Goal: Task Accomplishment & Management: Manage account settings

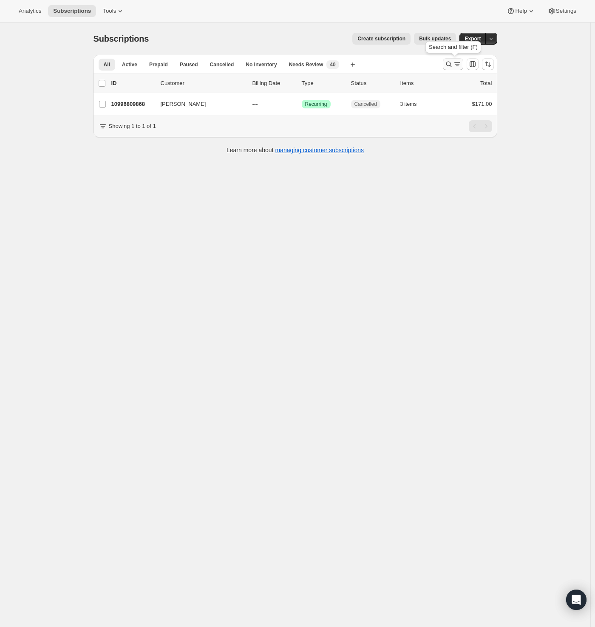
click at [452, 63] on icon "Search and filter results" at bounding box center [449, 64] width 9 height 9
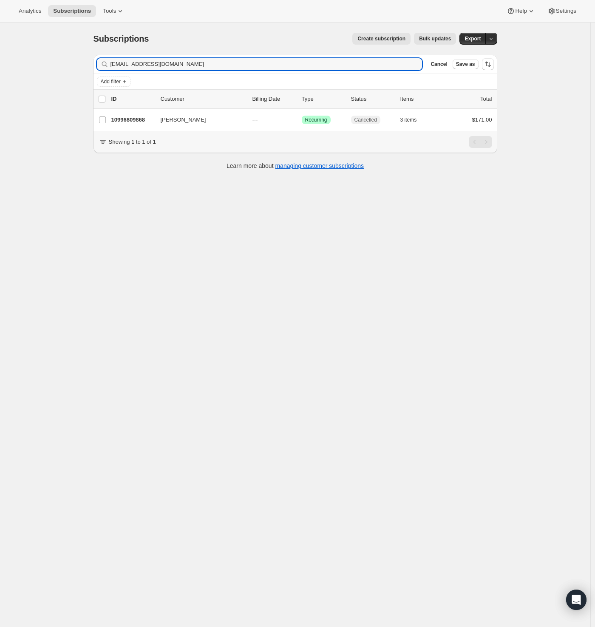
drag, startPoint x: 168, startPoint y: 67, endPoint x: 38, endPoint y: 71, distance: 129.8
click at [55, 69] on div "Subscriptions. This page is ready Subscriptions Create subscription Bulk update…" at bounding box center [295, 336] width 591 height 627
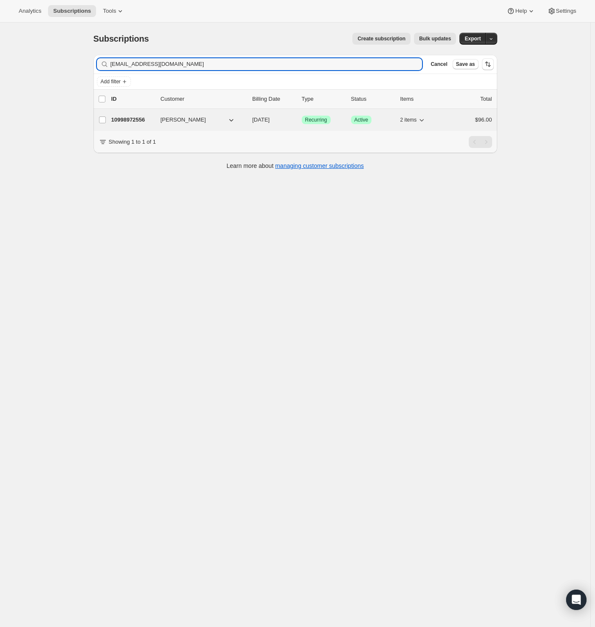
type input "[EMAIL_ADDRESS][DOMAIN_NAME]"
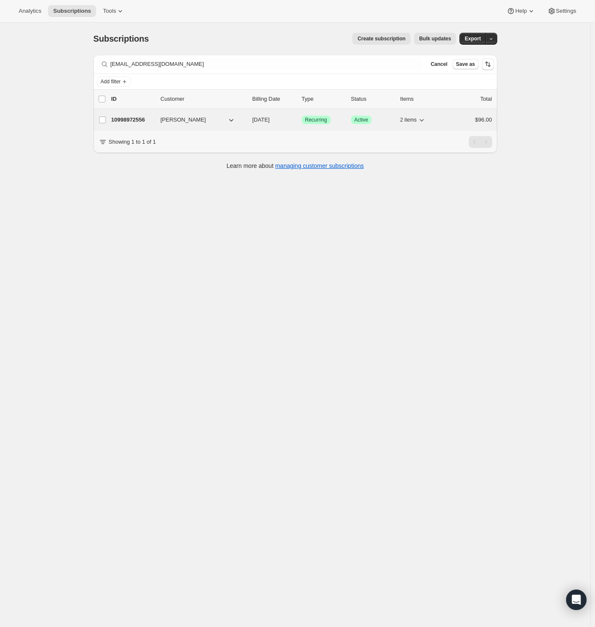
click at [134, 120] on p "10998972556" at bounding box center [132, 120] width 43 height 9
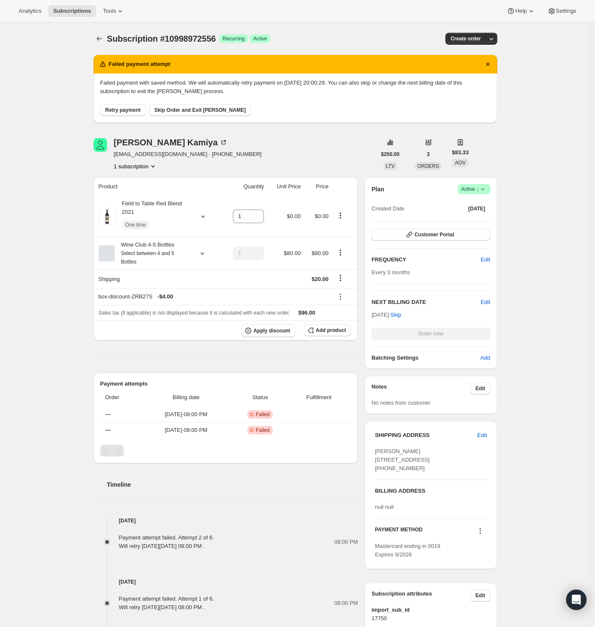
click at [486, 191] on icon at bounding box center [483, 189] width 9 height 9
click at [482, 206] on span "Pause subscription" at bounding box center [472, 205] width 47 height 6
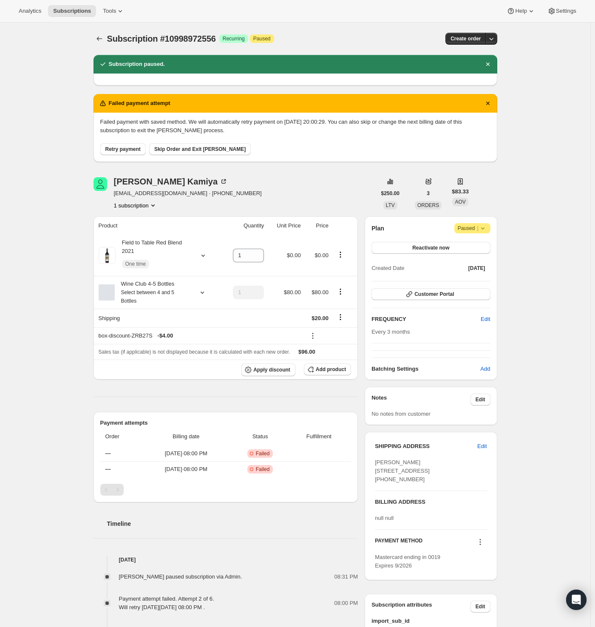
click at [478, 229] on span "Paused |" at bounding box center [472, 228] width 29 height 9
click at [484, 228] on icon at bounding box center [482, 229] width 3 height 2
click at [450, 246] on span "Reactivate now" at bounding box center [431, 248] width 37 height 7
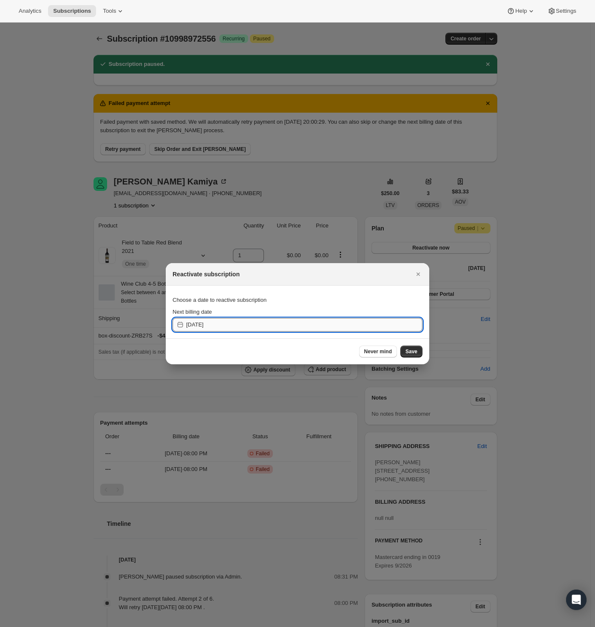
click at [236, 325] on input "[DATE]" at bounding box center [304, 325] width 236 height 14
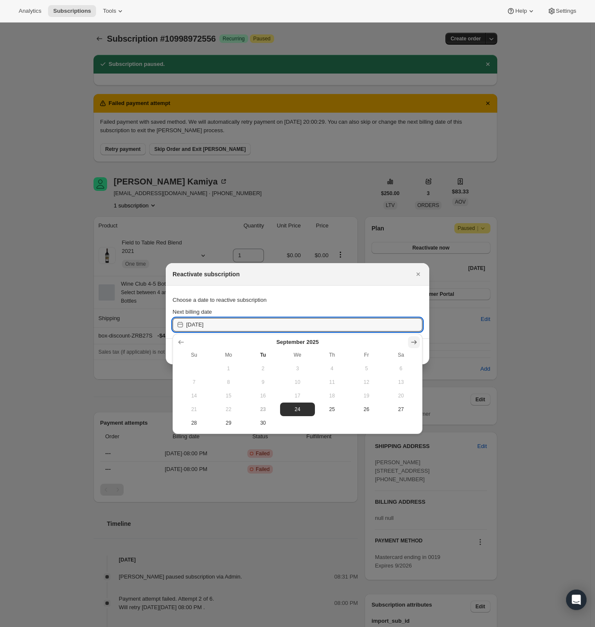
click at [413, 340] on icon "Show next month, October 2025" at bounding box center [414, 342] width 9 height 9
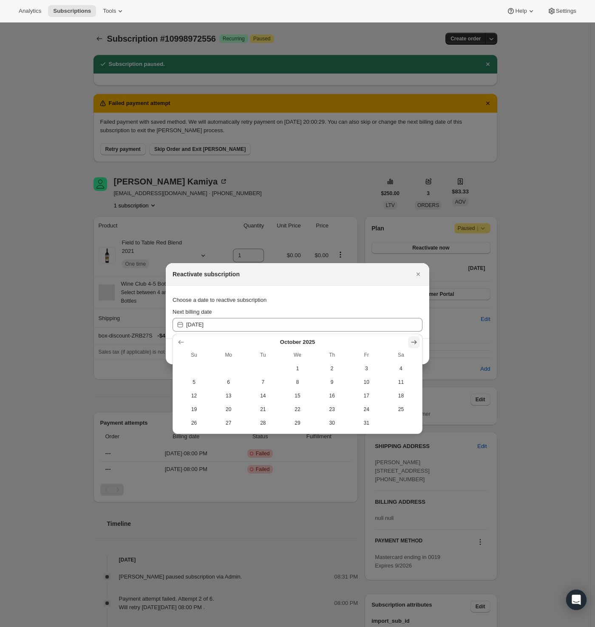
click at [413, 340] on icon "Show next month, November 2025" at bounding box center [414, 342] width 9 height 9
click at [413, 340] on icon "Show next month, December 2025" at bounding box center [414, 342] width 9 height 9
click at [413, 340] on icon "Show next month, January 2026" at bounding box center [414, 342] width 9 height 9
click at [338, 367] on span "1" at bounding box center [333, 368] width 28 height 7
type input "[DATE]"
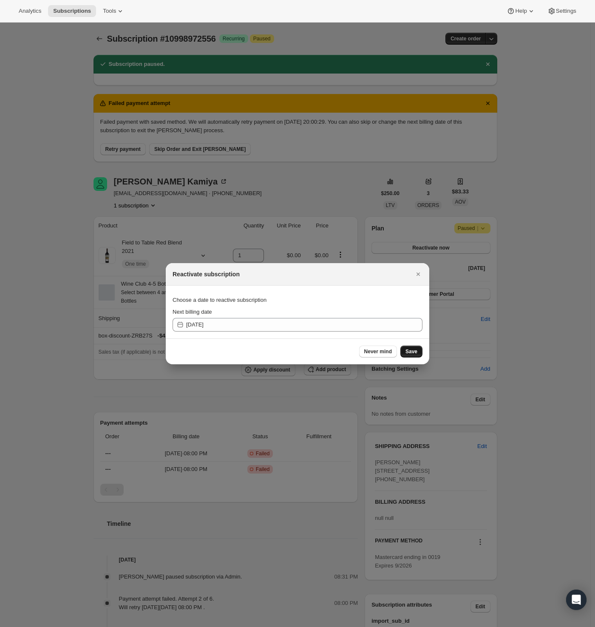
click at [411, 350] on span "Save" at bounding box center [412, 351] width 12 height 7
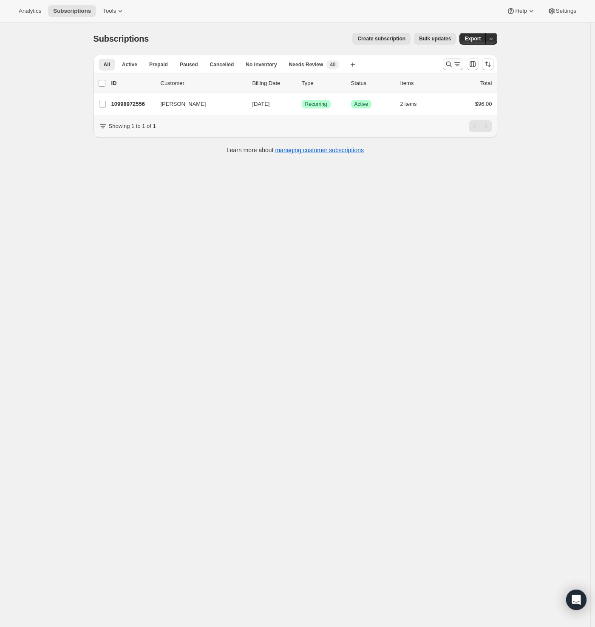
click at [453, 63] on icon "Search and filter results" at bounding box center [449, 64] width 9 height 9
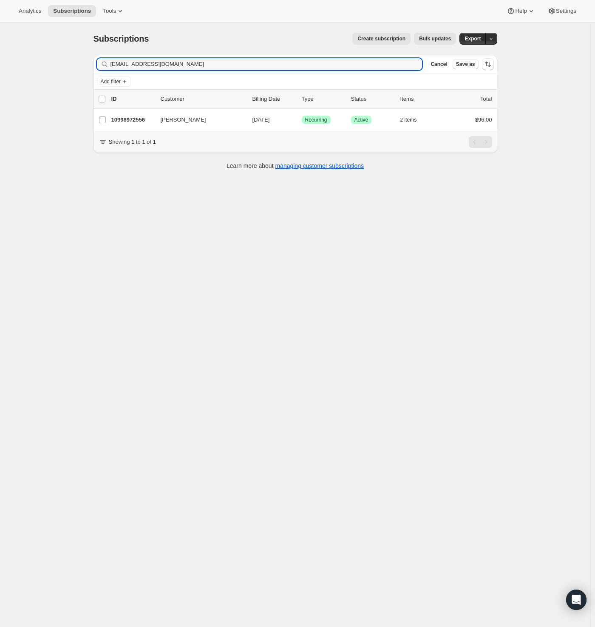
drag, startPoint x: 171, startPoint y: 65, endPoint x: 12, endPoint y: 73, distance: 158.4
click at [18, 72] on div "Subscriptions. This page is ready Subscriptions Create subscription Bulk update…" at bounding box center [295, 336] width 591 height 627
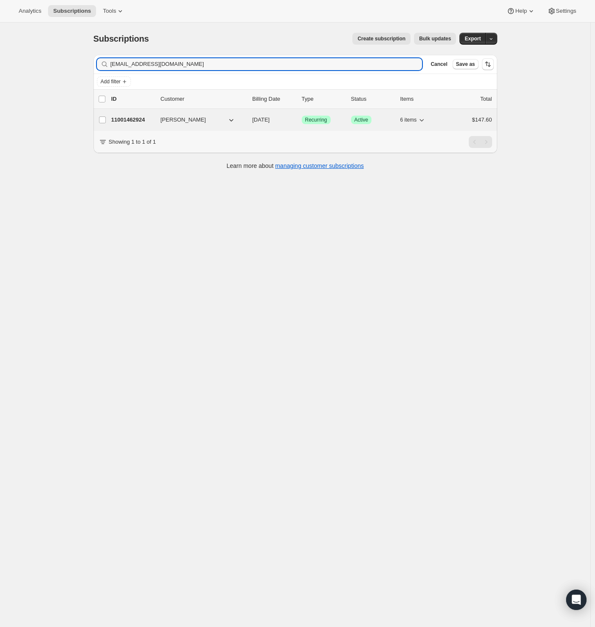
type input "[EMAIL_ADDRESS][DOMAIN_NAME]"
click at [138, 122] on p "11001462924" at bounding box center [132, 120] width 43 height 9
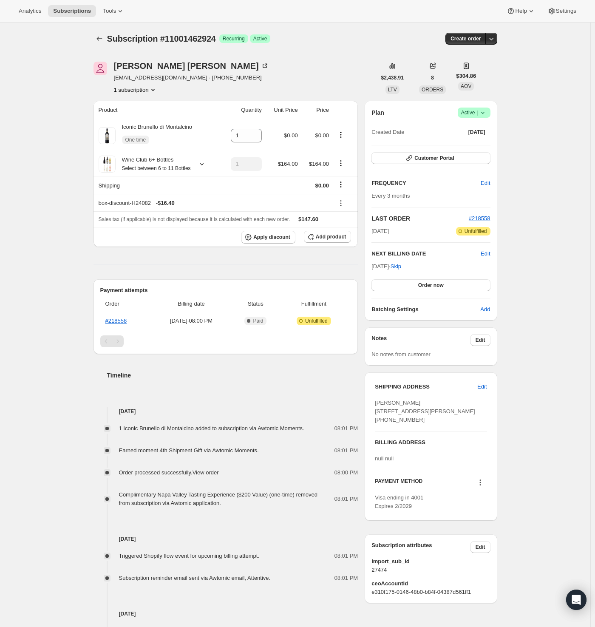
click at [472, 111] on span "Active |" at bounding box center [474, 112] width 26 height 9
click at [490, 145] on span "Cancel subscription" at bounding box center [473, 143] width 48 height 6
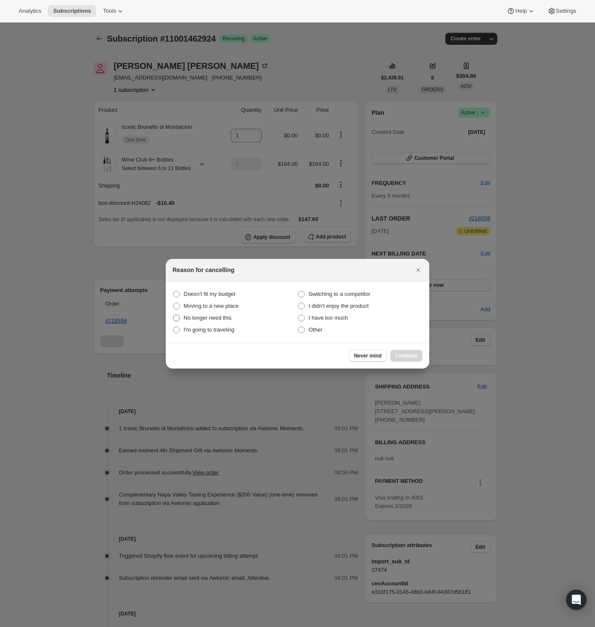
click at [202, 317] on span "No longer need this" at bounding box center [208, 318] width 48 height 6
click at [174, 315] on this "No longer need this" at bounding box center [173, 315] width 0 height 0
radio this "true"
click at [408, 353] on span "Continue" at bounding box center [407, 356] width 22 height 7
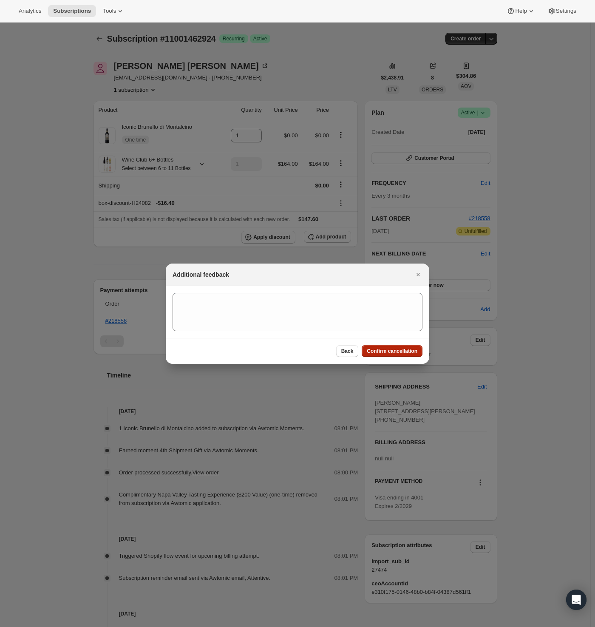
click at [397, 354] on span "Confirm cancellation" at bounding box center [392, 351] width 51 height 7
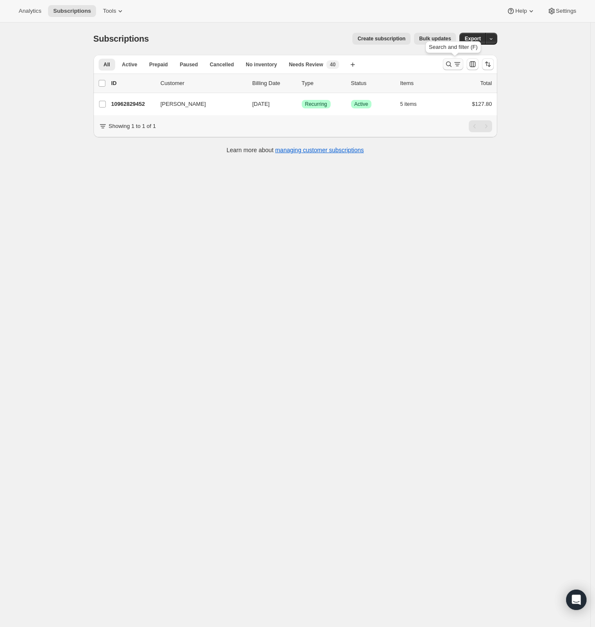
click at [453, 65] on icon "Search and filter results" at bounding box center [449, 64] width 9 height 9
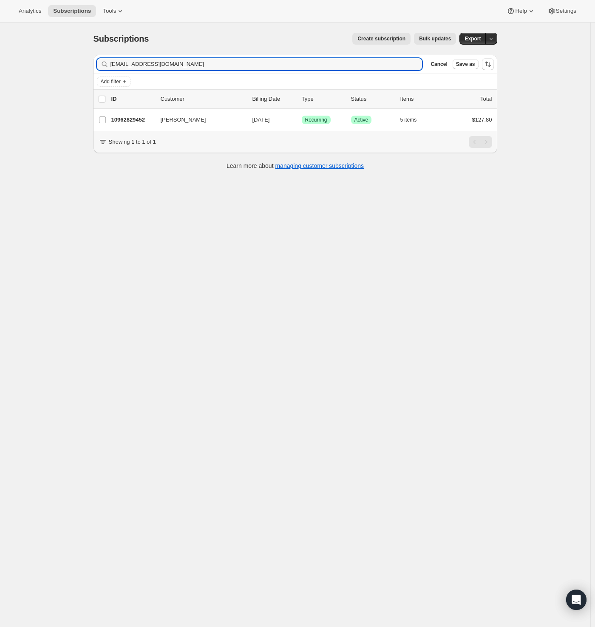
drag, startPoint x: 171, startPoint y: 65, endPoint x: 38, endPoint y: 68, distance: 132.7
click at [41, 68] on div "Subscriptions. This page is ready Subscriptions Create subscription Bulk update…" at bounding box center [295, 336] width 591 height 627
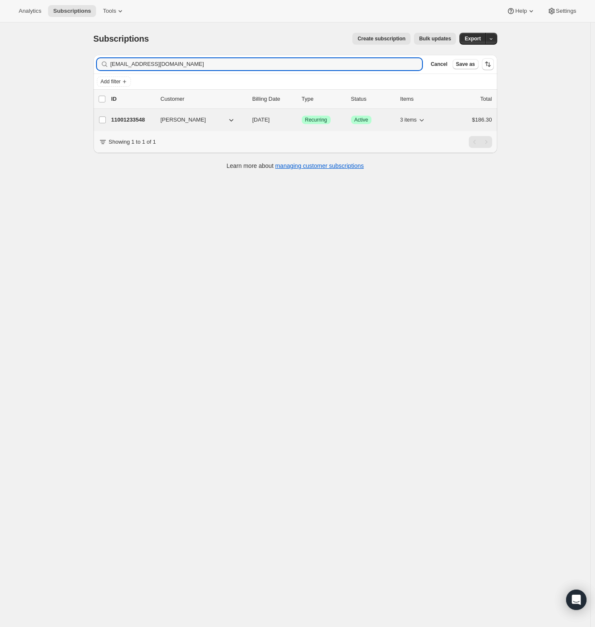
type input "brandyjreid@gmail.com"
click at [130, 116] on p "11001233548" at bounding box center [132, 120] width 43 height 9
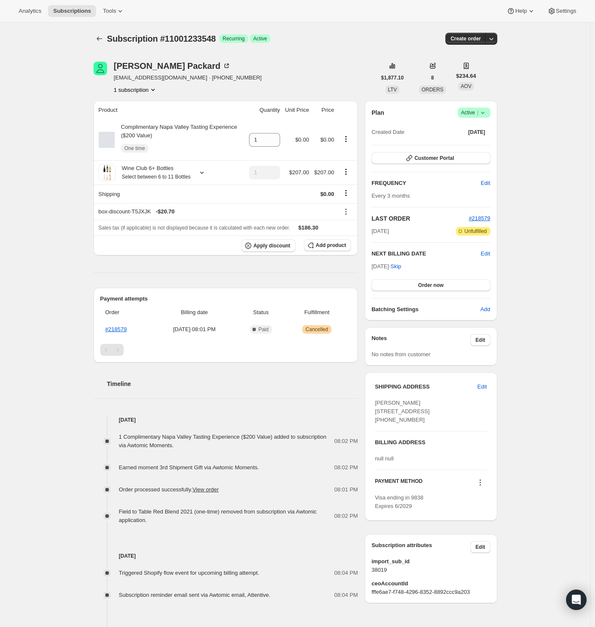
click at [491, 114] on span "Success Active |" at bounding box center [474, 113] width 33 height 10
click at [483, 146] on span "Cancel subscription" at bounding box center [473, 143] width 48 height 6
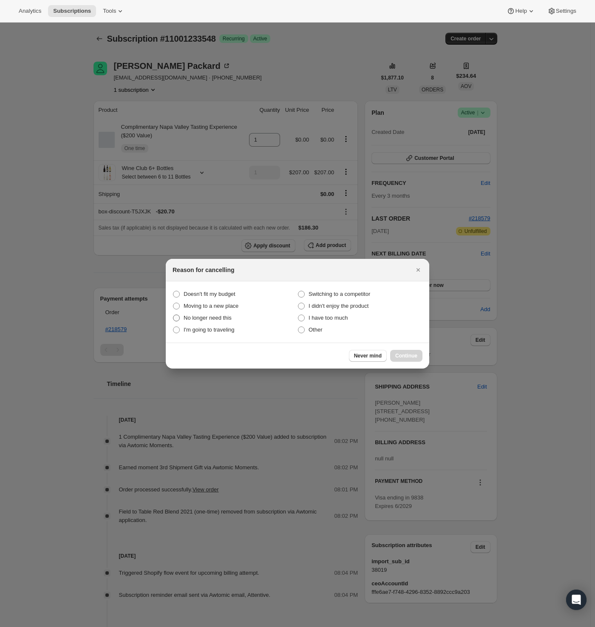
click at [211, 318] on span "No longer need this" at bounding box center [208, 318] width 48 height 6
click at [174, 315] on this "No longer need this" at bounding box center [173, 315] width 0 height 0
radio this "true"
click at [413, 359] on span "Continue" at bounding box center [407, 356] width 22 height 7
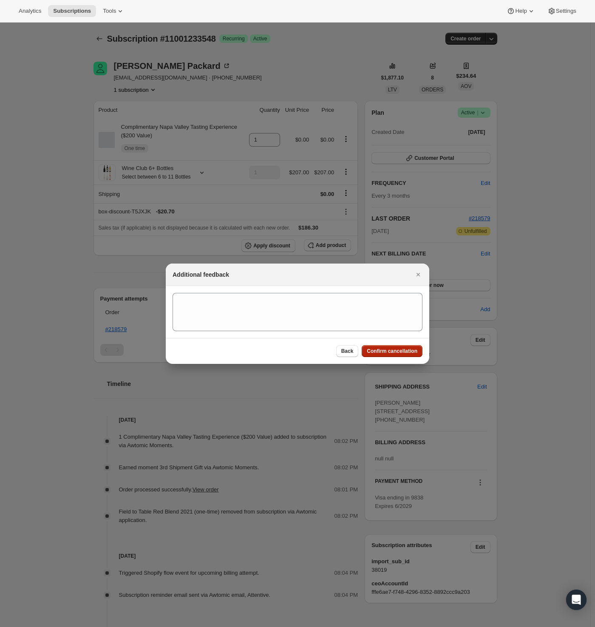
click at [373, 350] on span "Confirm cancellation" at bounding box center [392, 351] width 51 height 7
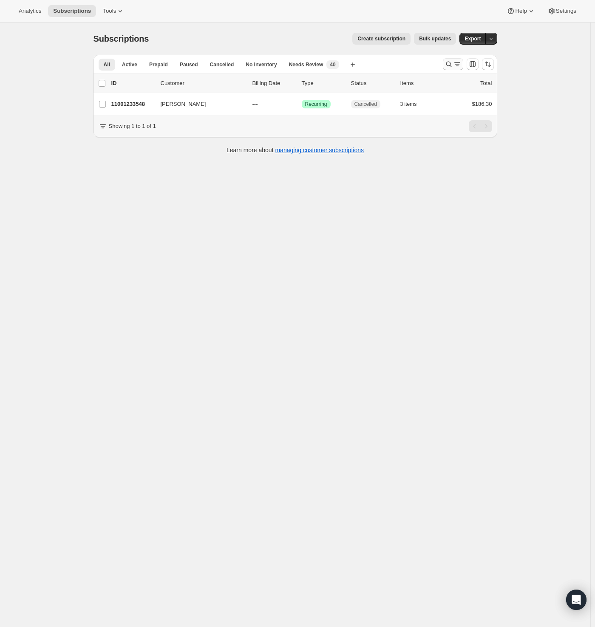
click at [452, 62] on icon "Search and filter results" at bounding box center [449, 64] width 9 height 9
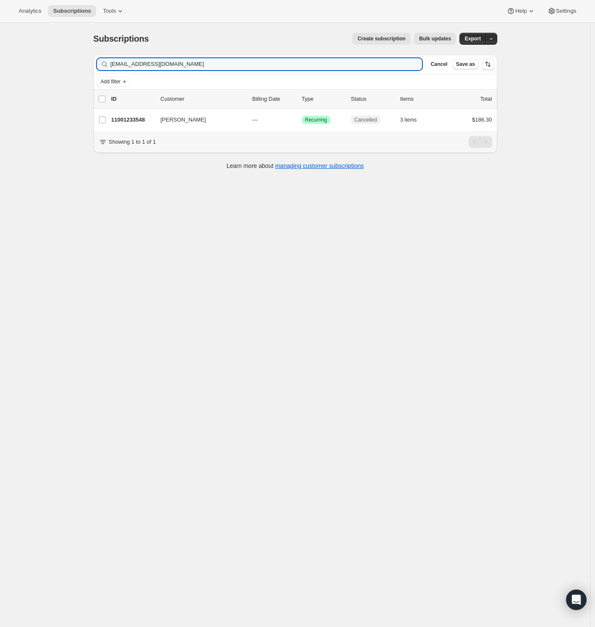
drag, startPoint x: 194, startPoint y: 62, endPoint x: 19, endPoint y: 67, distance: 175.3
click at [20, 68] on div "Subscriptions. This page is ready Subscriptions Create subscription Bulk update…" at bounding box center [295, 336] width 591 height 627
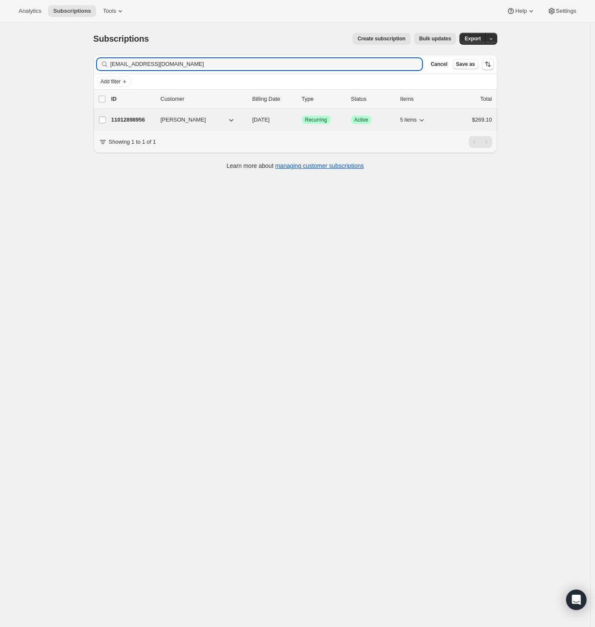
type input "csharyn43@gmail.com"
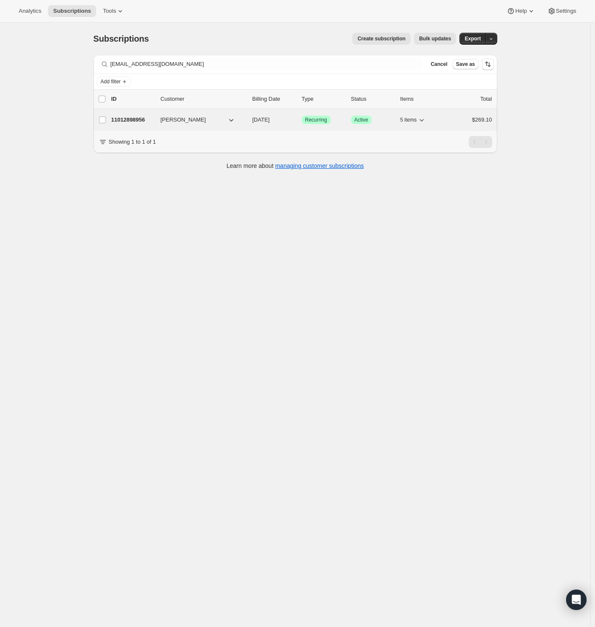
click at [131, 121] on p "11012898956" at bounding box center [132, 120] width 43 height 9
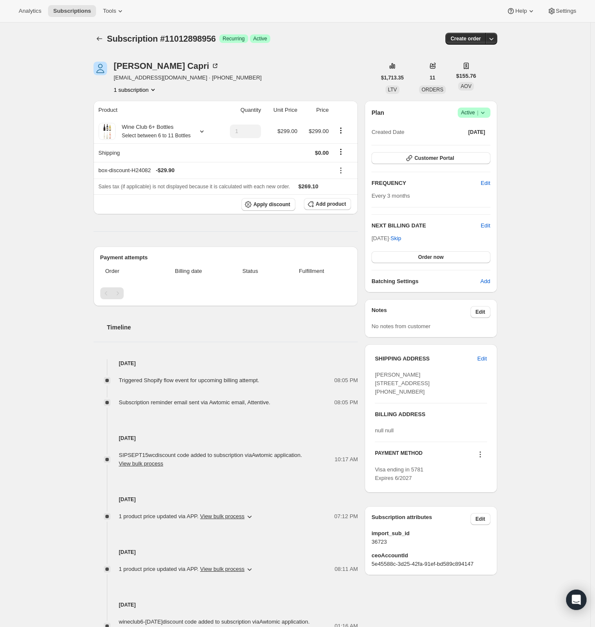
click at [484, 111] on icon at bounding box center [483, 112] width 9 height 9
click at [474, 145] on span "Cancel subscription" at bounding box center [473, 143] width 48 height 6
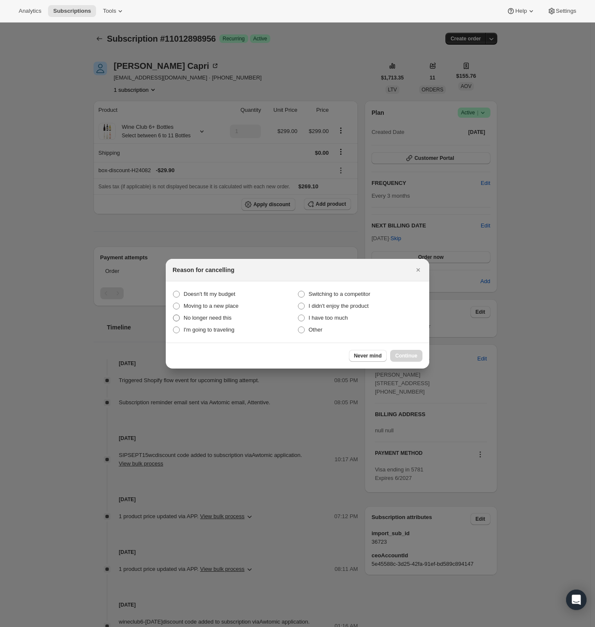
click at [202, 320] on span "No longer need this" at bounding box center [208, 318] width 48 height 6
click at [174, 315] on this "No longer need this" at bounding box center [173, 315] width 0 height 0
radio this "true"
click at [404, 356] on span "Continue" at bounding box center [407, 356] width 22 height 7
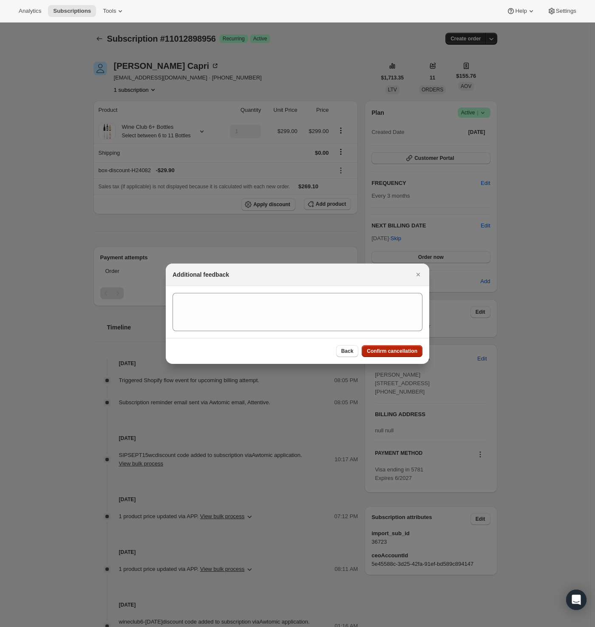
click at [397, 352] on span "Confirm cancellation" at bounding box center [392, 351] width 51 height 7
